Goal: Information Seeking & Learning: Learn about a topic

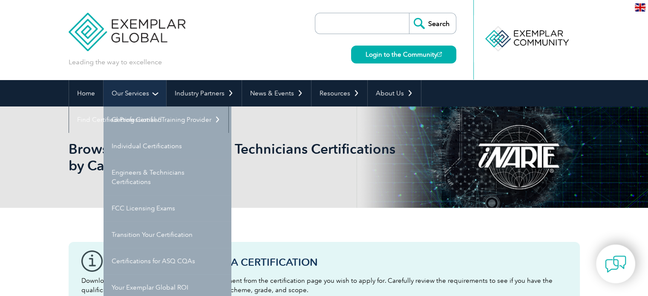
click at [132, 91] on link "Our Services" at bounding box center [134, 93] width 63 height 26
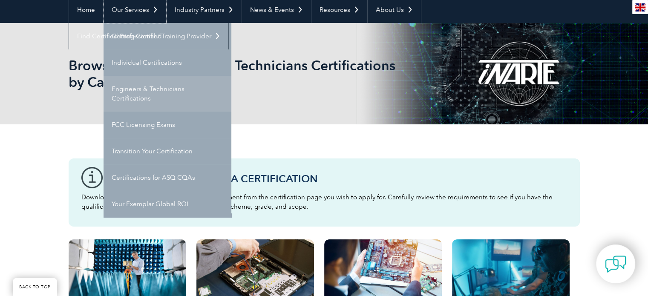
scroll to position [84, 0]
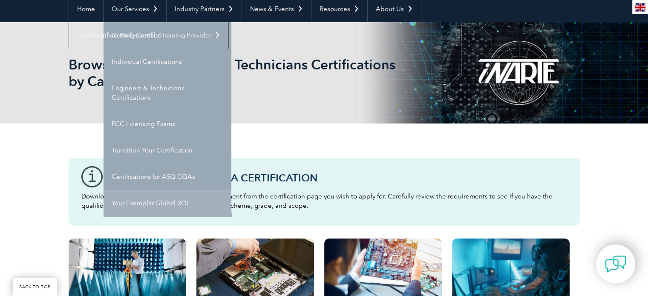
click at [170, 197] on link "Your Exemplar Global ROI" at bounding box center [167, 203] width 128 height 26
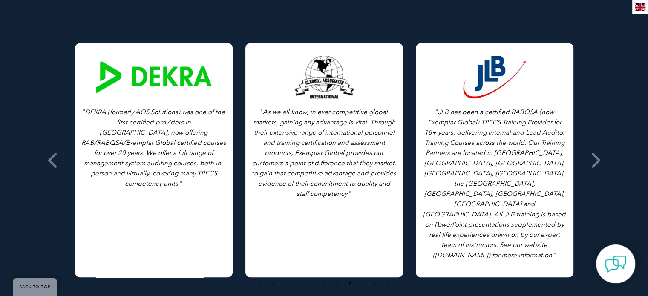
scroll to position [800, 0]
